Goal: Task Accomplishment & Management: Manage account settings

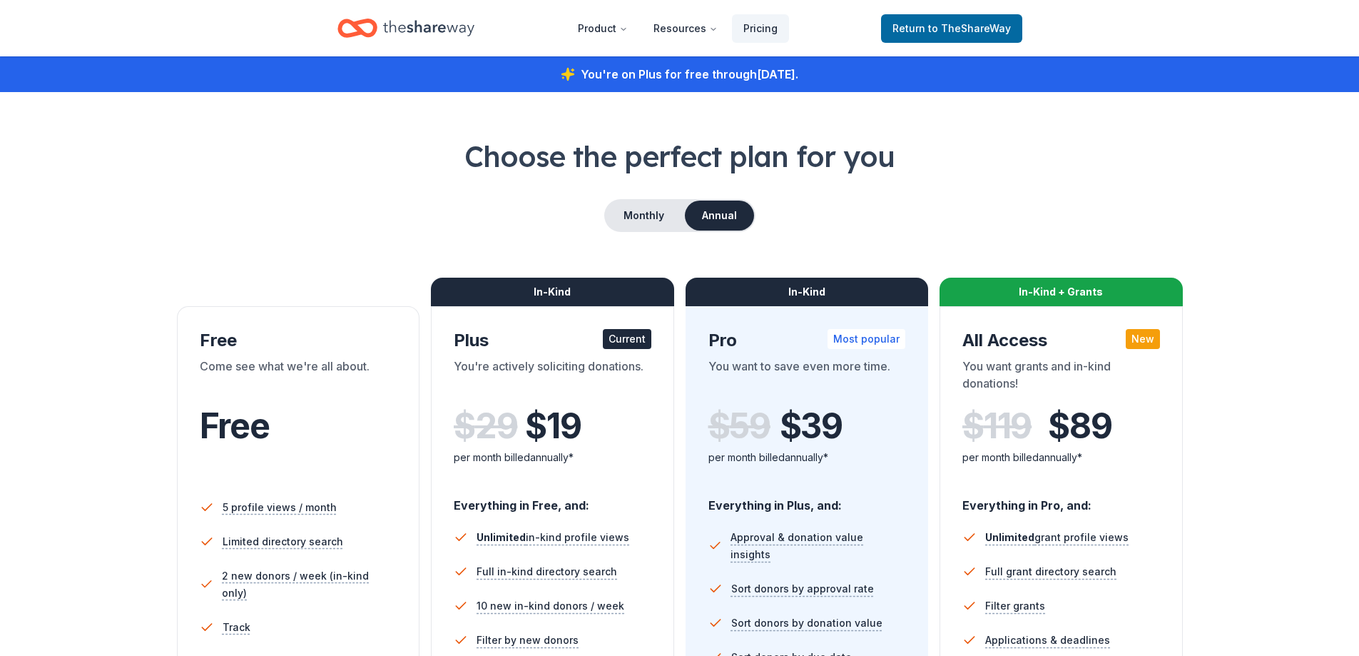
click at [260, 407] on span "Free" at bounding box center [235, 426] width 70 height 42
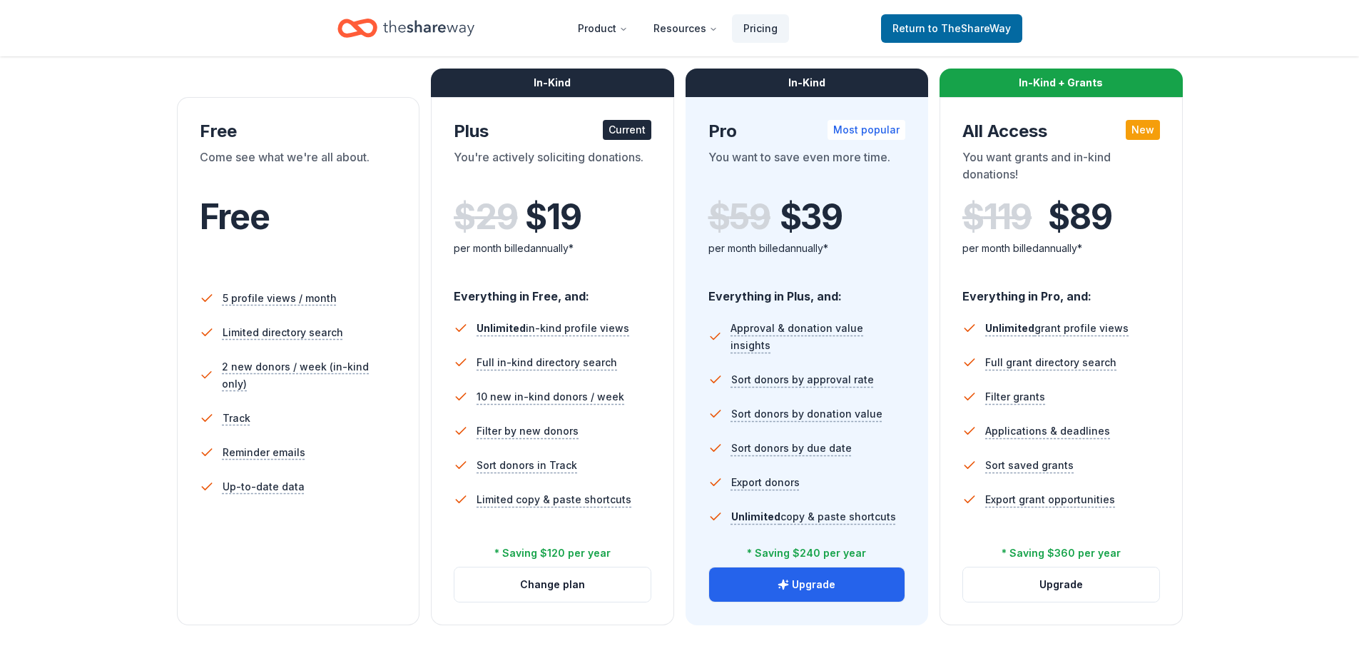
scroll to position [285, 0]
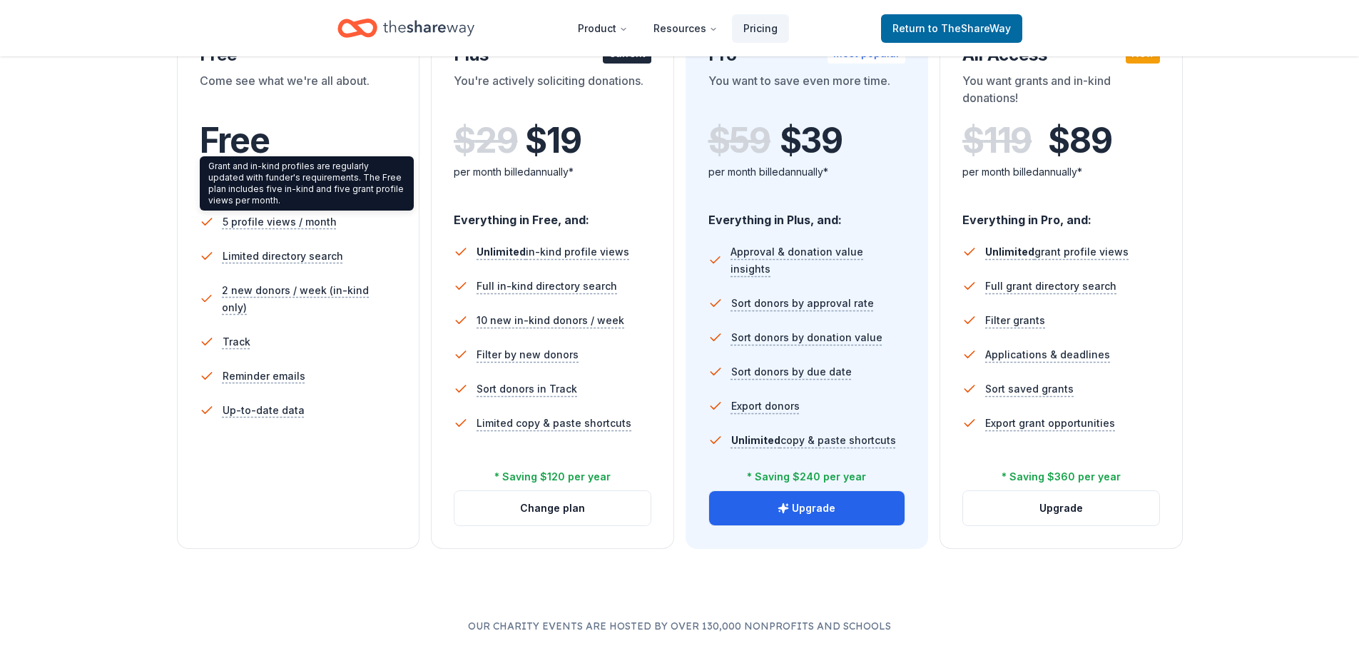
click at [314, 134] on div "Free" at bounding box center [299, 141] width 198 height 40
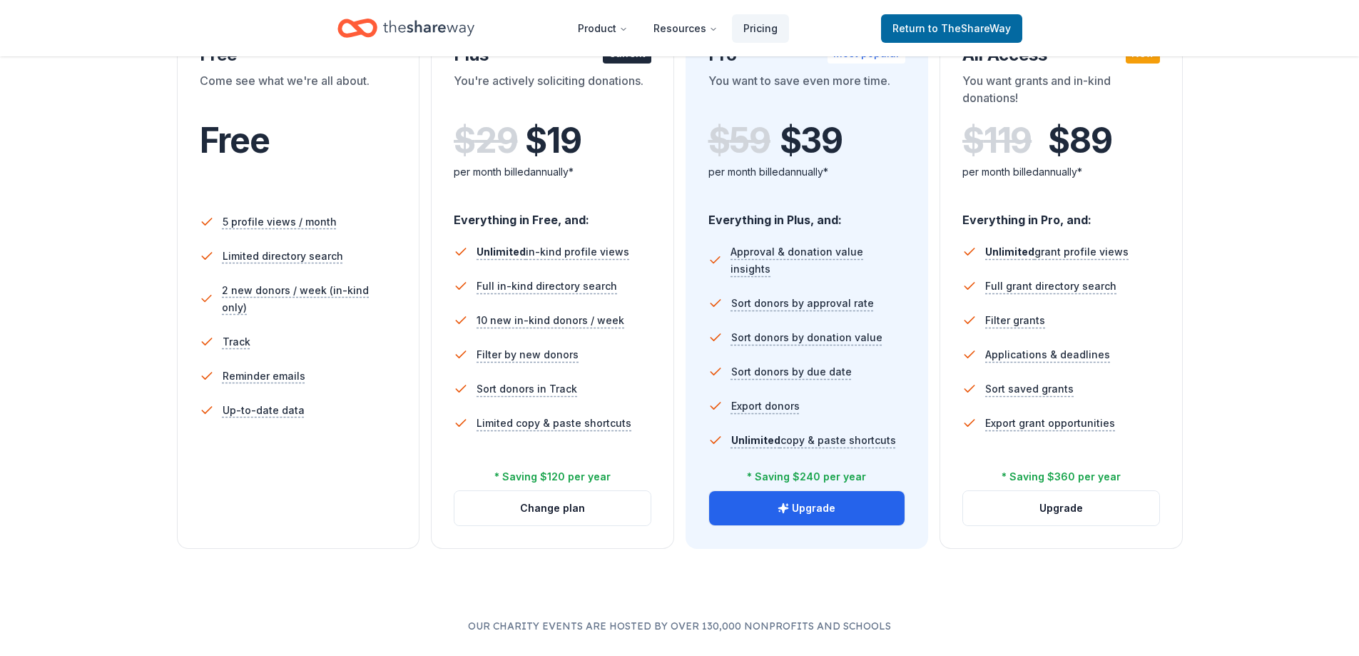
drag, startPoint x: 243, startPoint y: 138, endPoint x: 260, endPoint y: 123, distance: 22.7
click at [244, 138] on span "Free" at bounding box center [235, 140] width 70 height 42
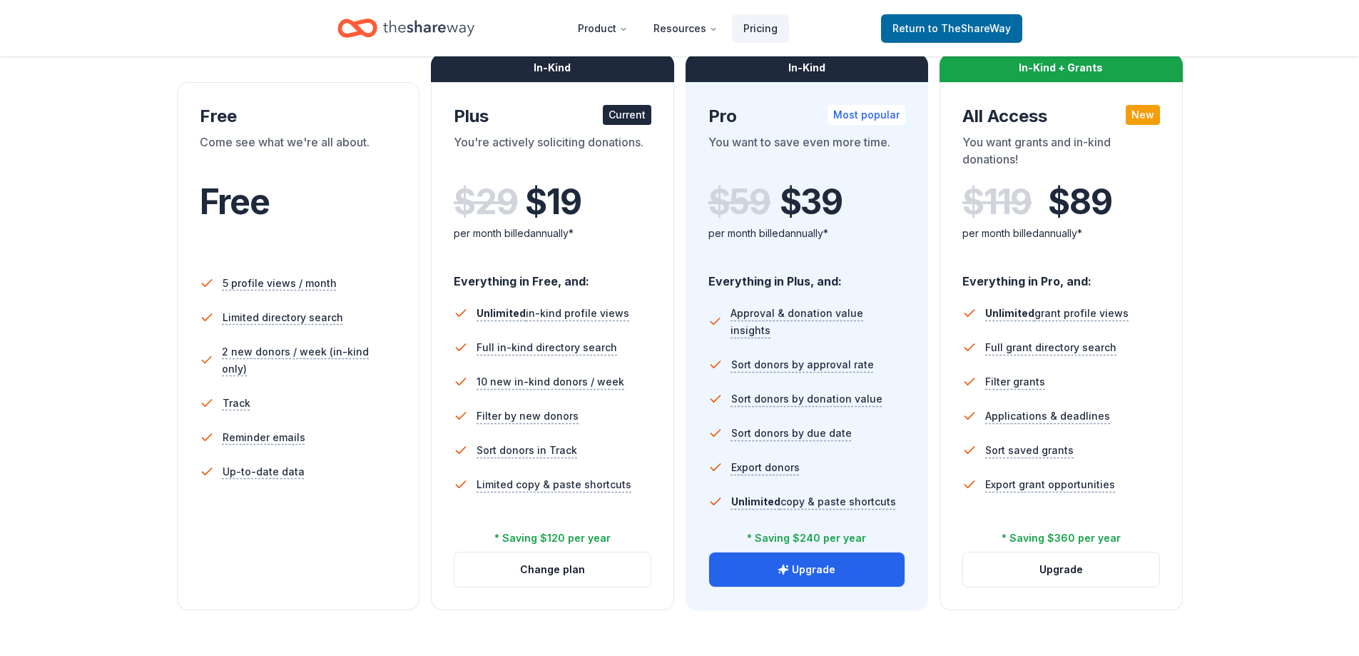
scroll to position [143, 0]
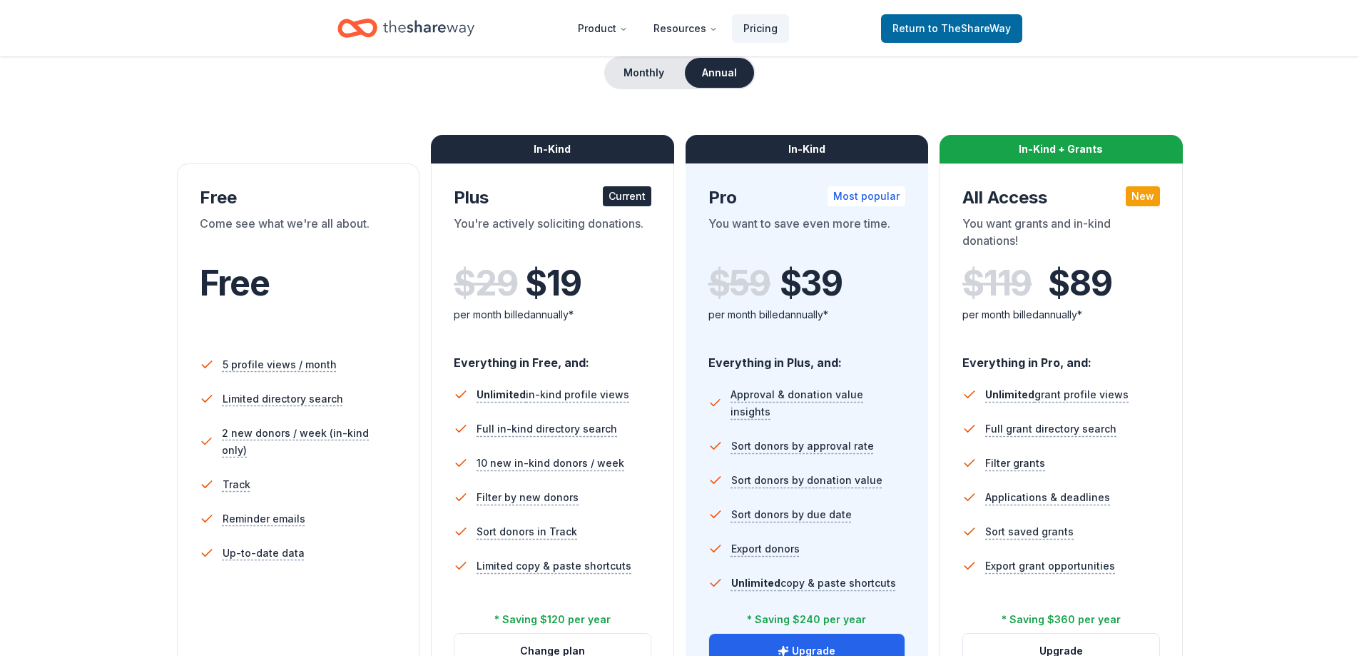
click at [218, 198] on div "Free" at bounding box center [299, 197] width 198 height 23
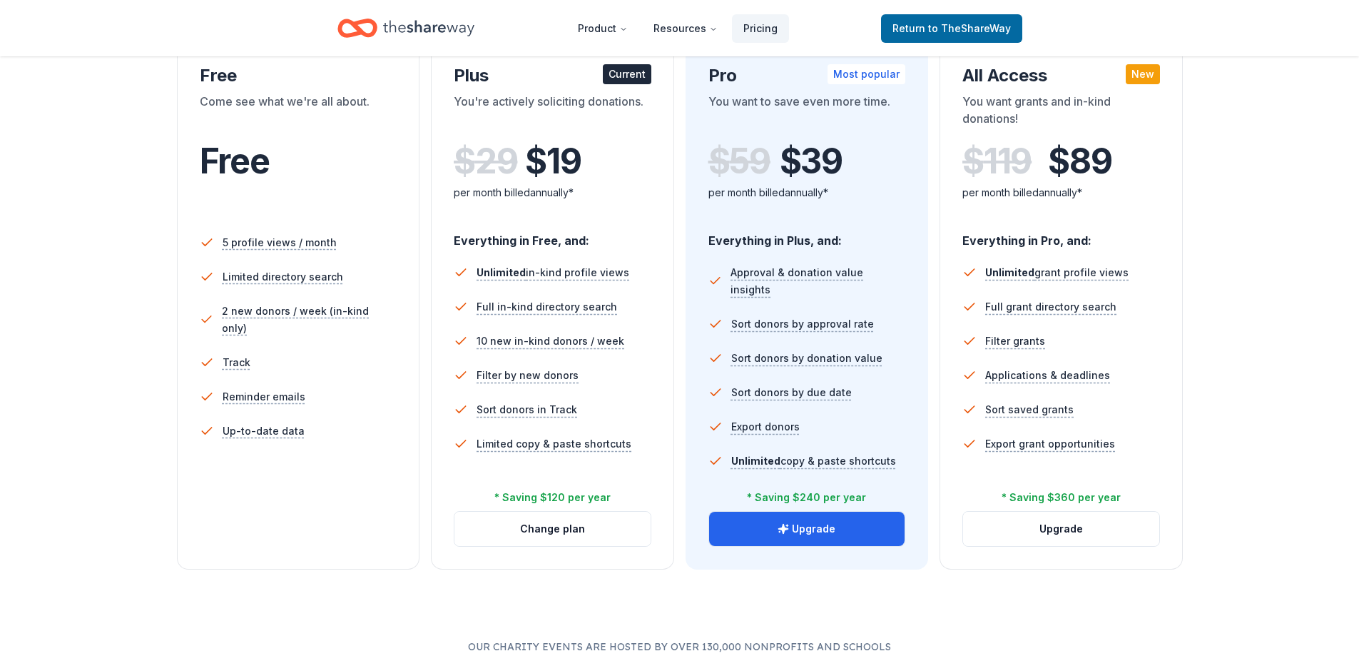
scroll to position [285, 0]
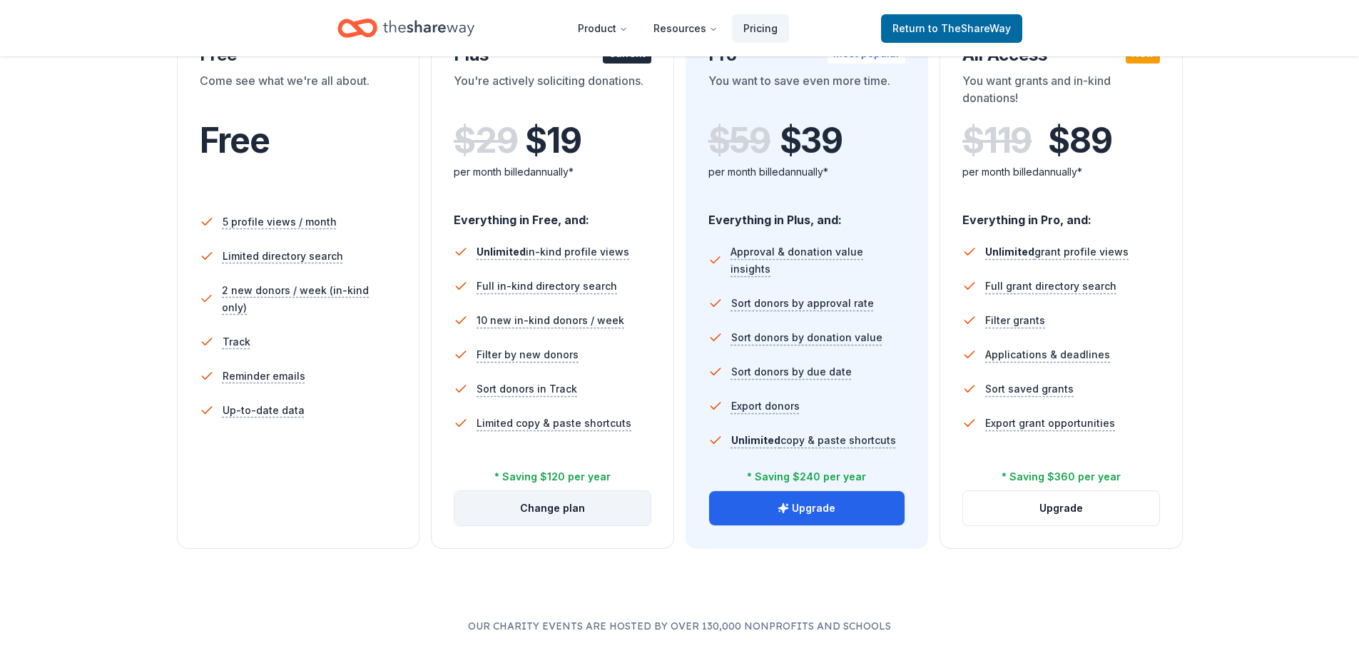
click at [542, 506] on button "Change plan" at bounding box center [553, 508] width 196 height 34
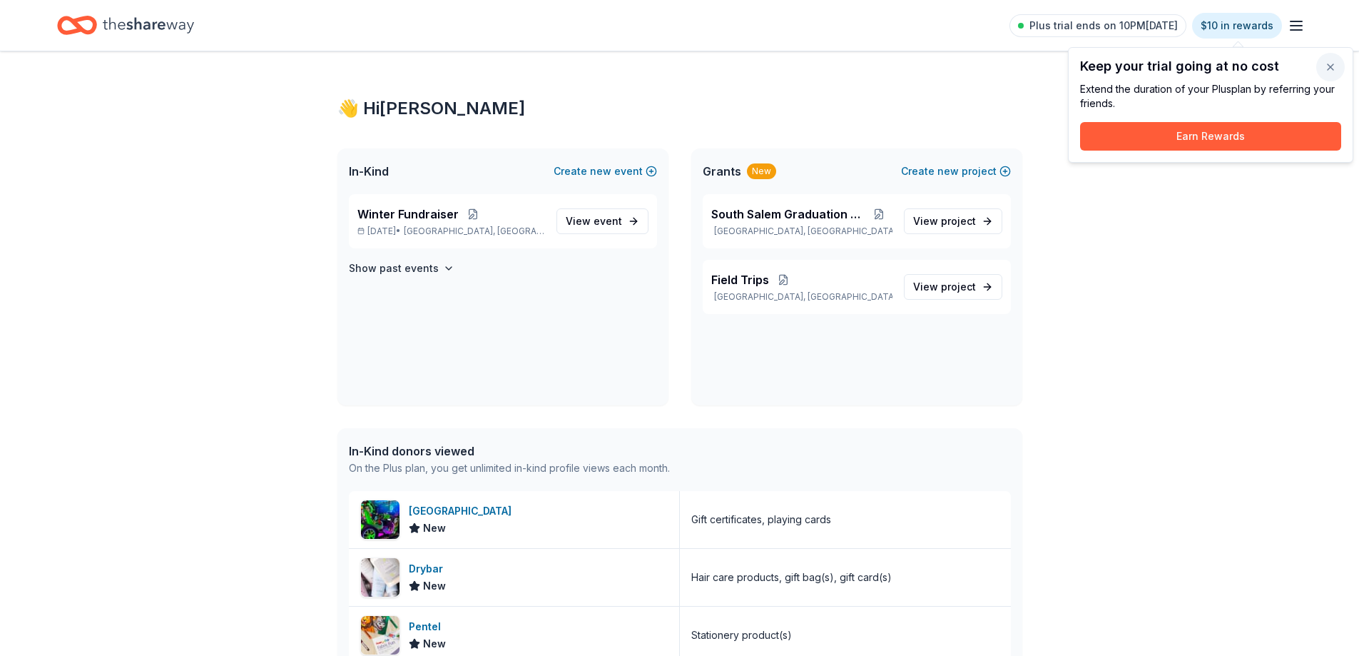
click at [1335, 64] on button "button" at bounding box center [1331, 67] width 29 height 29
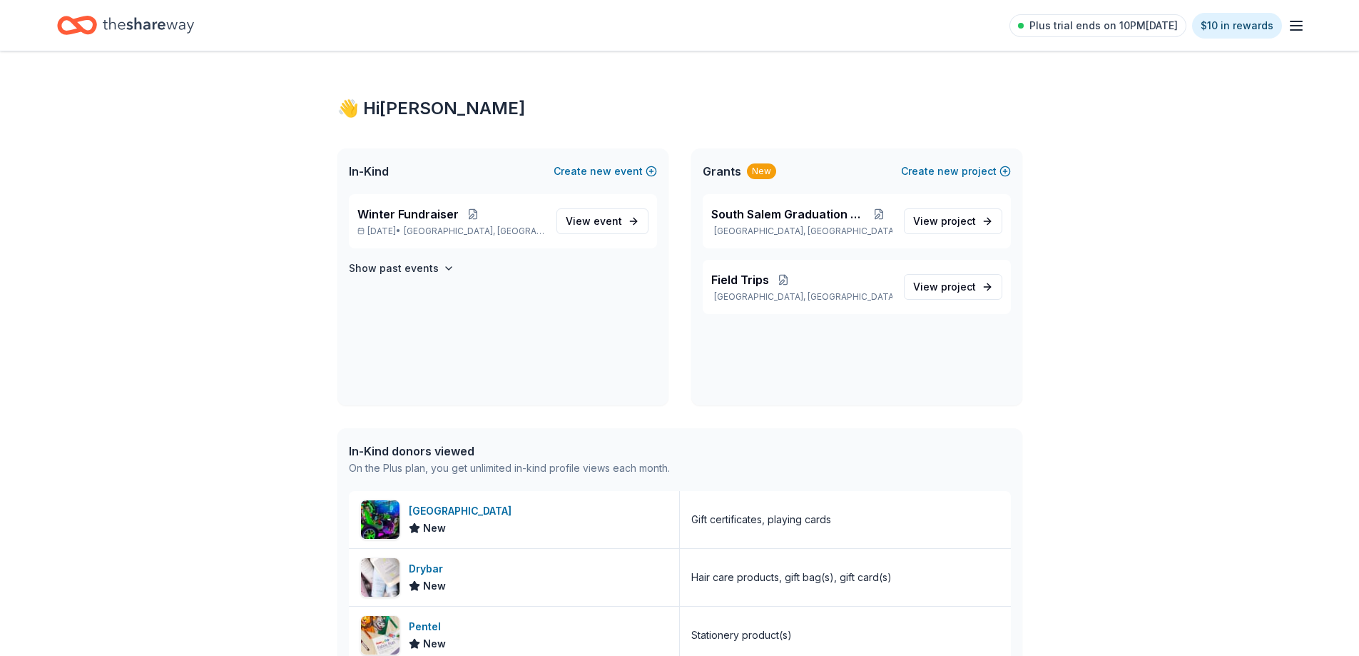
click at [1294, 20] on icon "button" at bounding box center [1296, 25] width 17 height 17
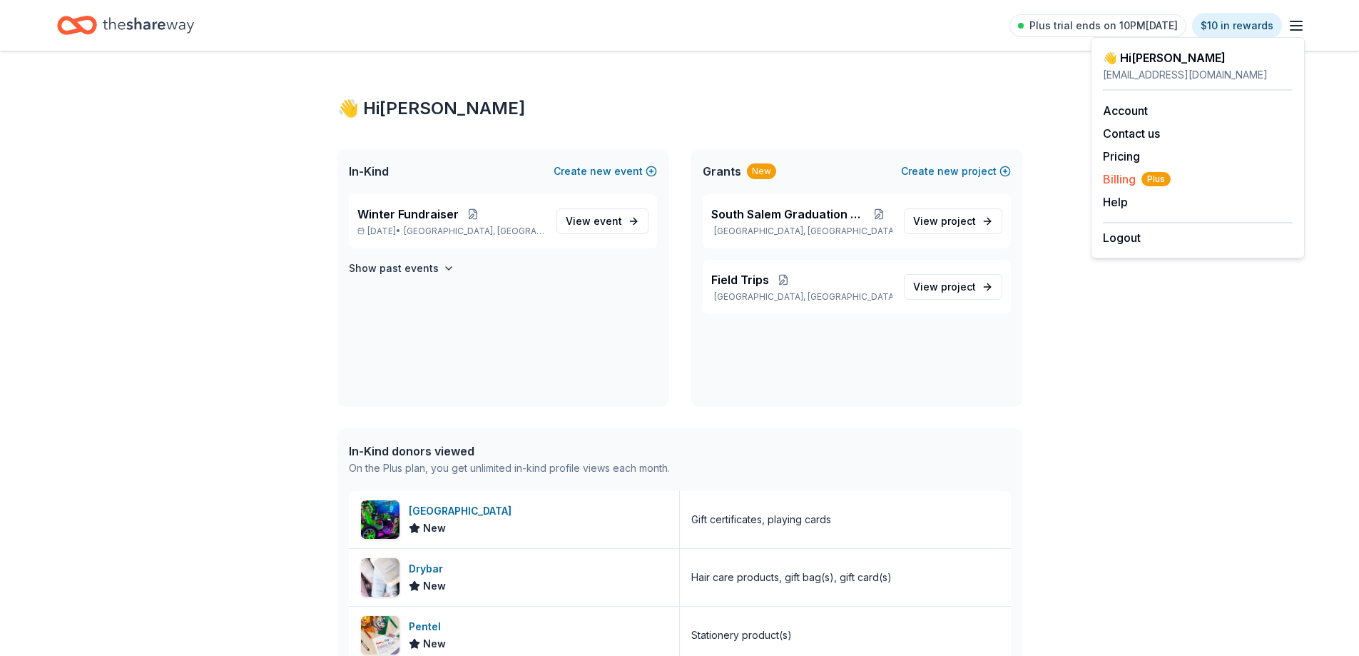
click at [1117, 173] on span "Billing Plus" at bounding box center [1137, 179] width 68 height 17
